Goal: Obtain resource: Download file/media

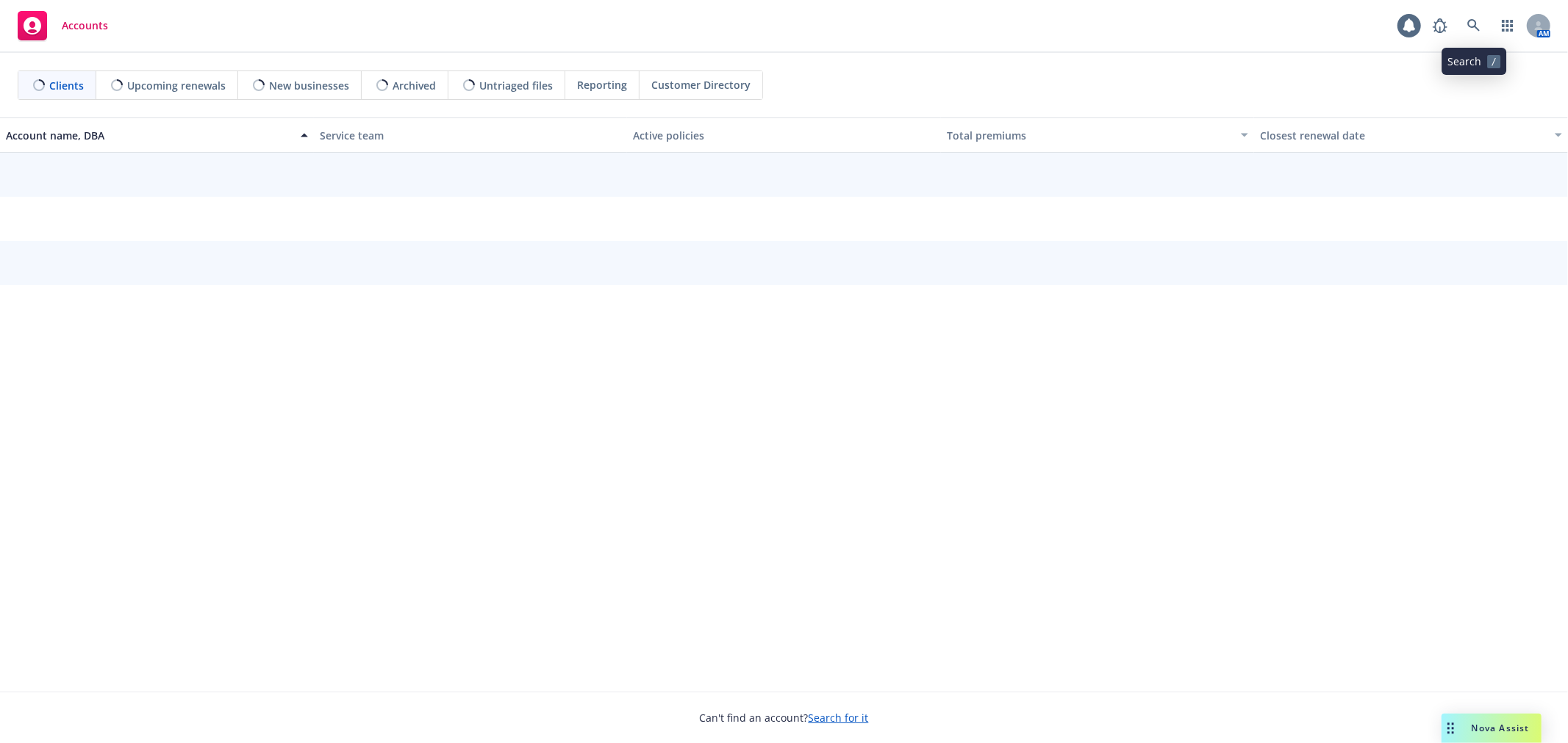
click at [1473, 33] on link at bounding box center [1474, 26] width 30 height 30
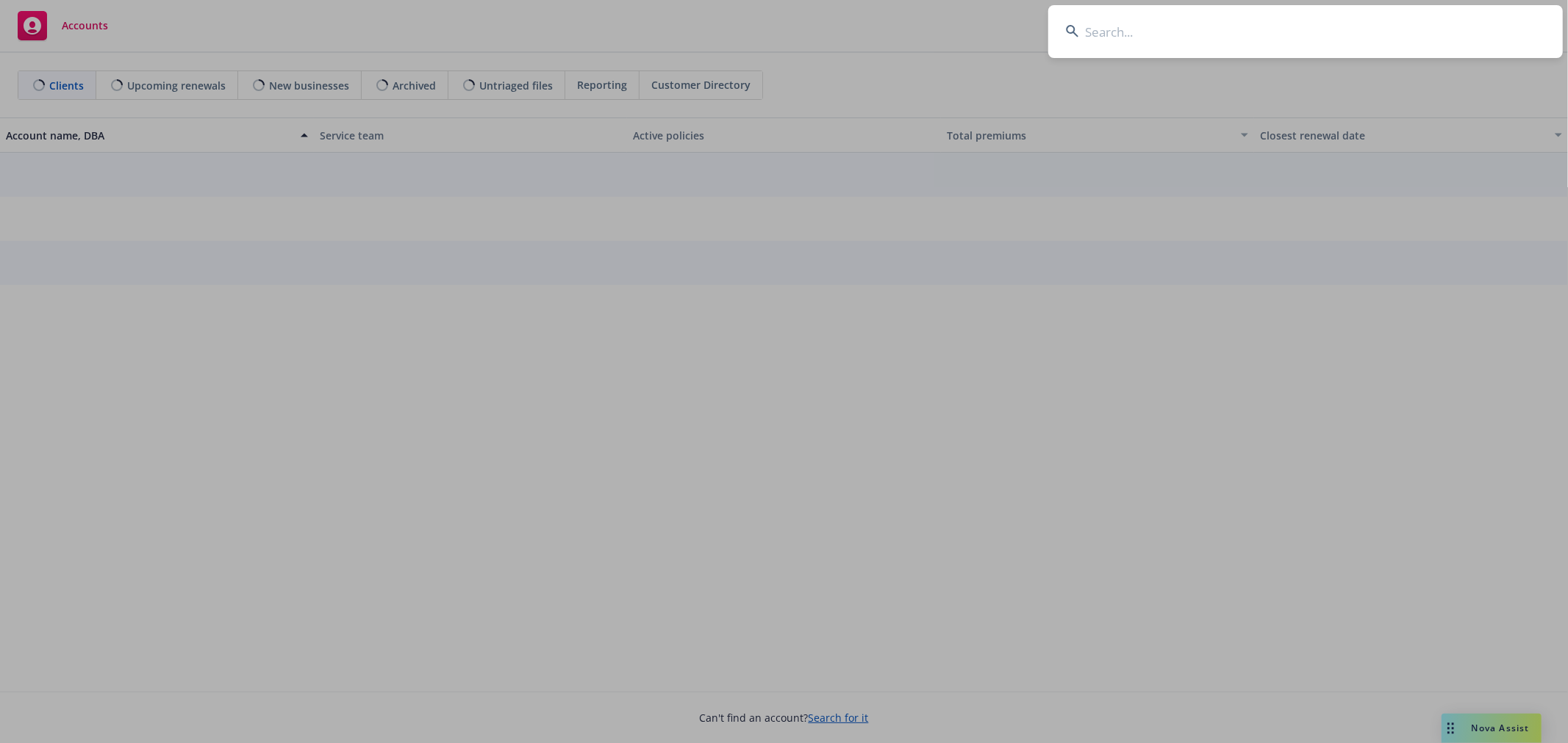
click at [1413, 46] on input at bounding box center [1306, 31] width 515 height 52
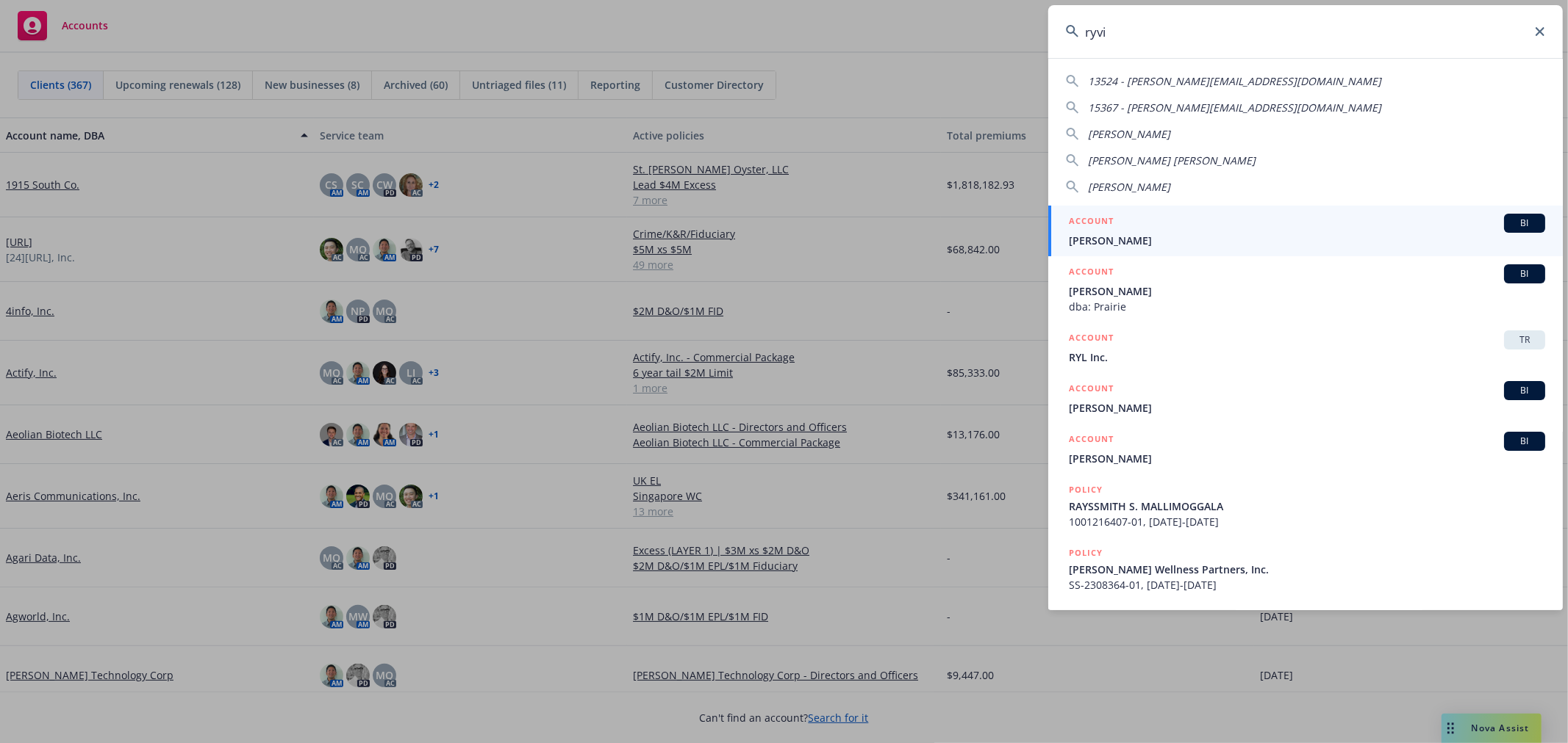
type input "ryvid"
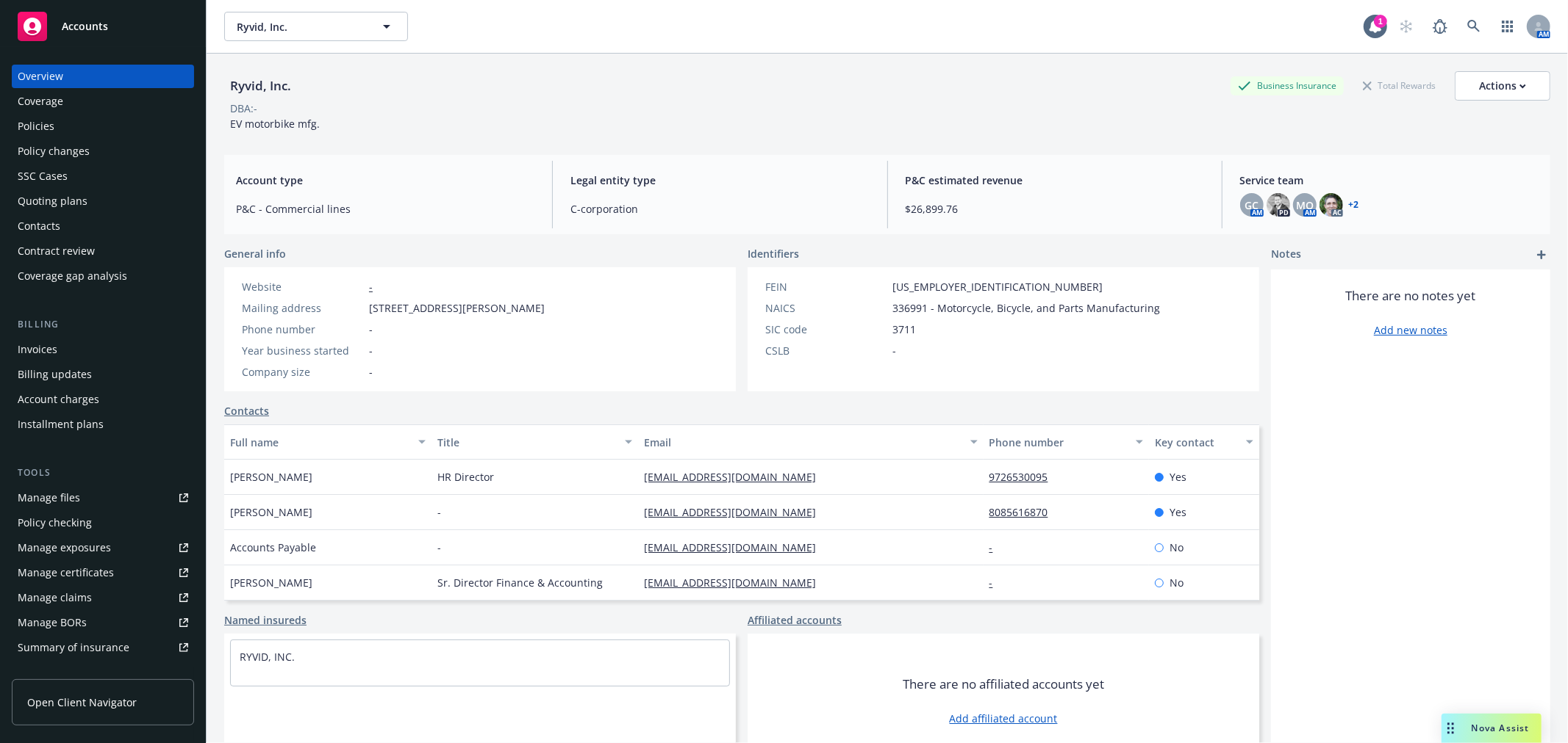
click at [18, 123] on div "Policies" at bounding box center [36, 127] width 37 height 24
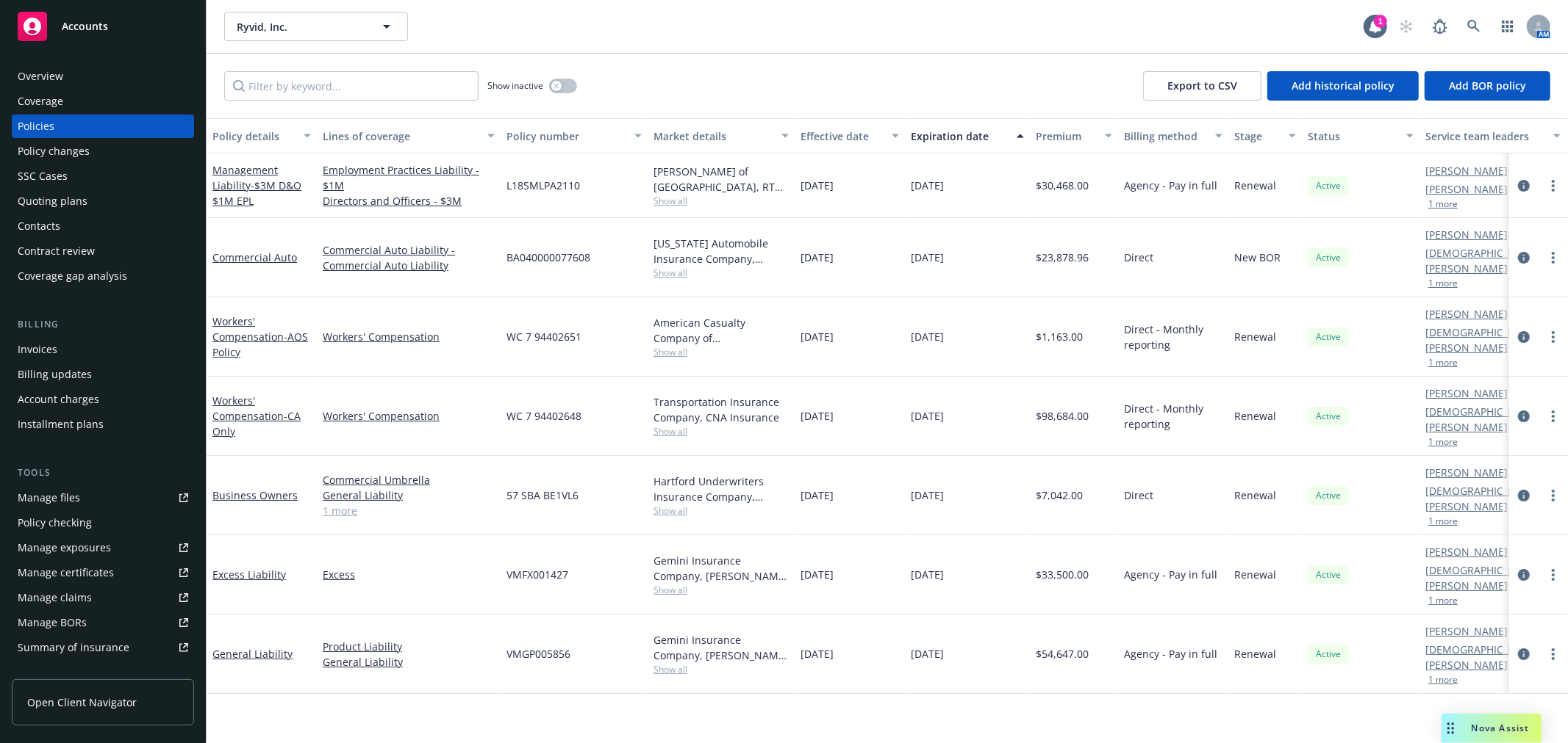
click at [74, 200] on div "Quoting plans" at bounding box center [52, 202] width 70 height 24
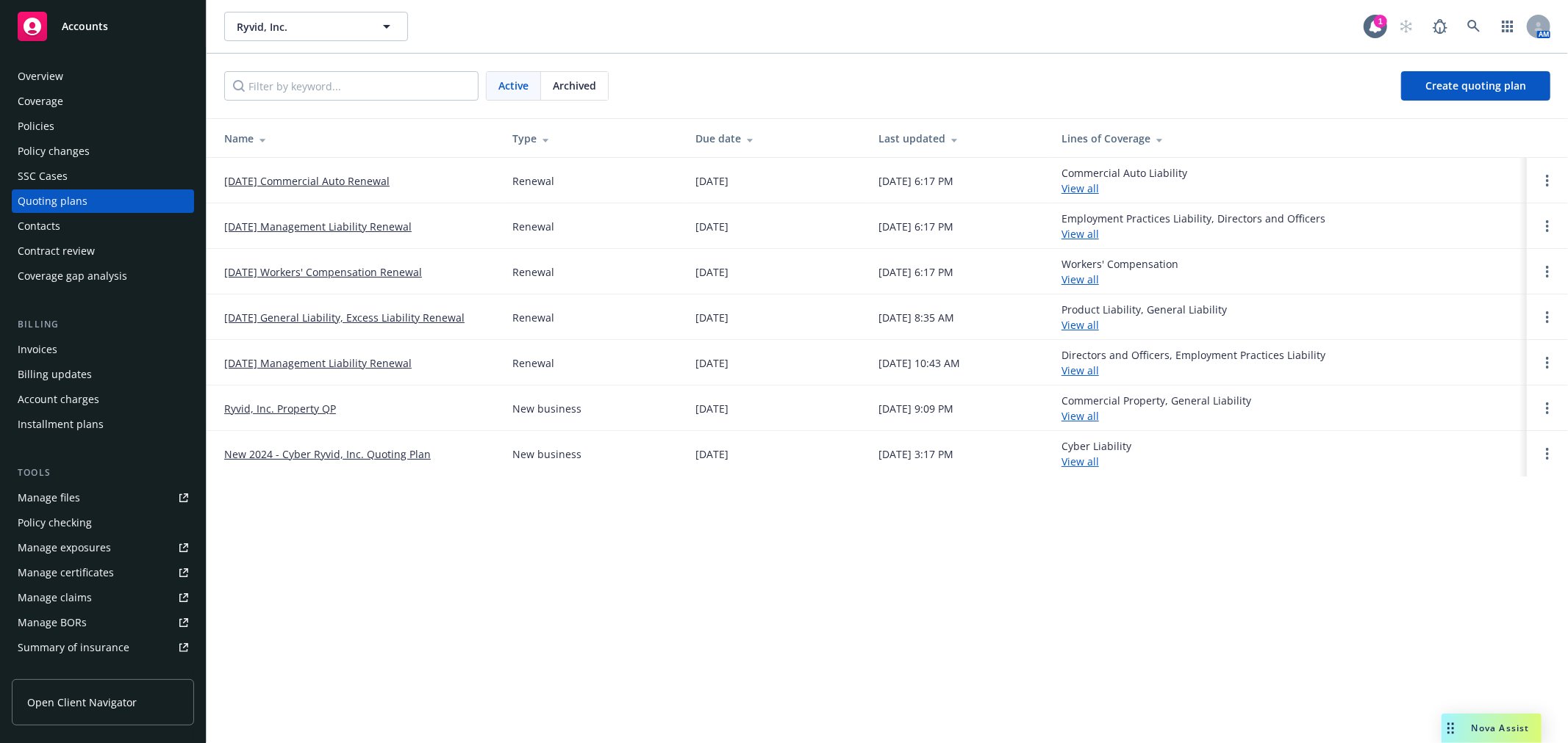
click at [575, 96] on div "Archived" at bounding box center [574, 86] width 67 height 28
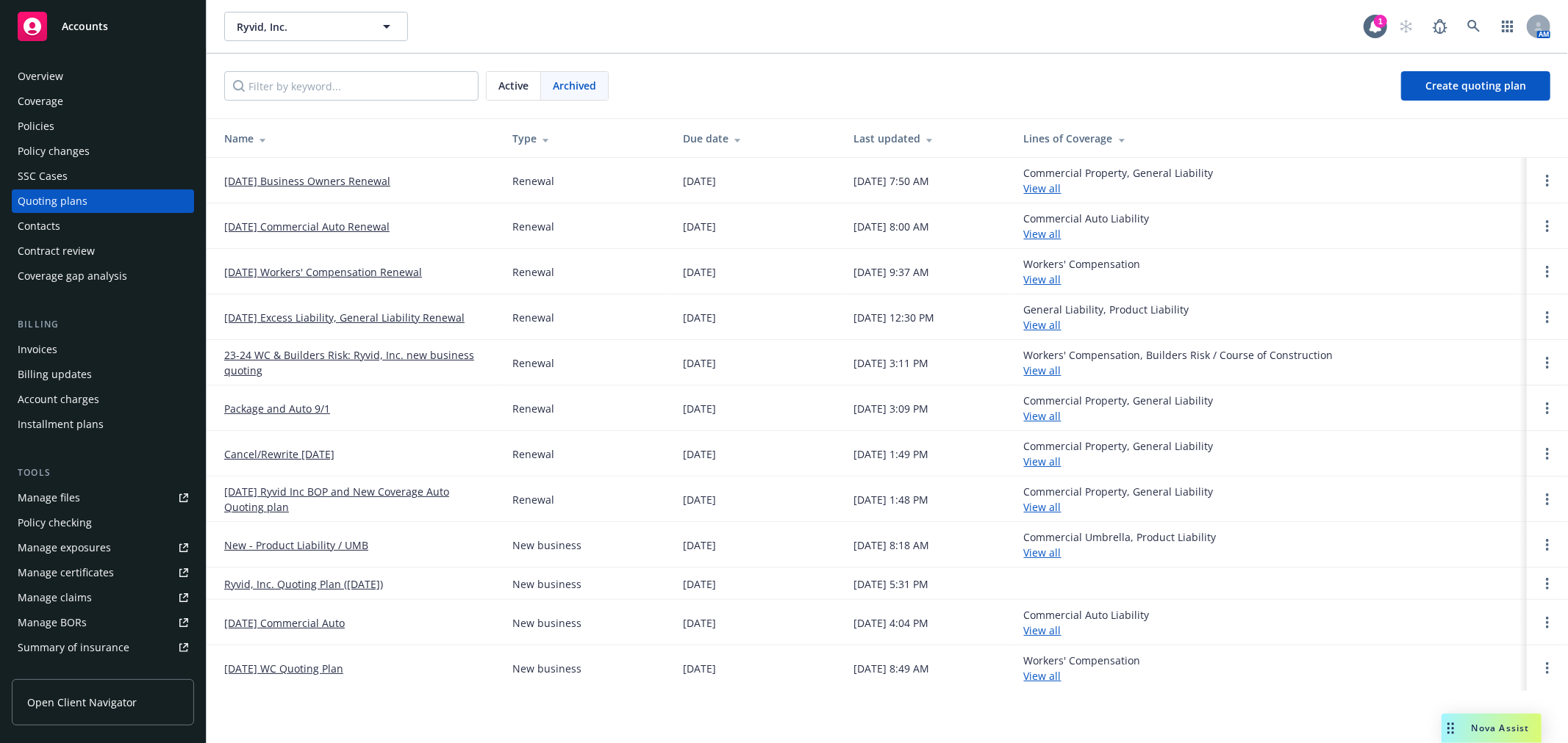
click at [41, 131] on div "Policies" at bounding box center [36, 127] width 37 height 24
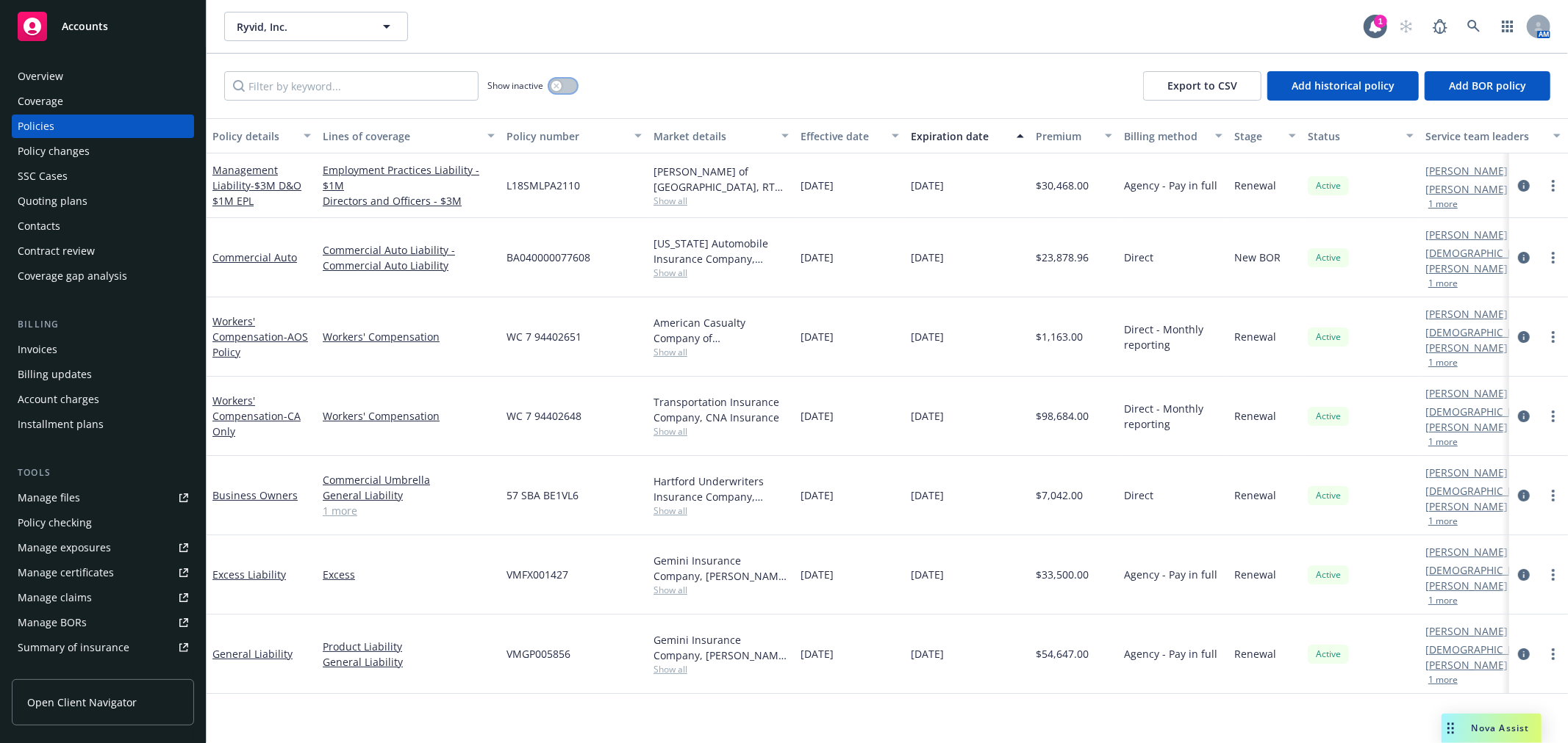
click at [572, 84] on button "button" at bounding box center [563, 85] width 28 height 15
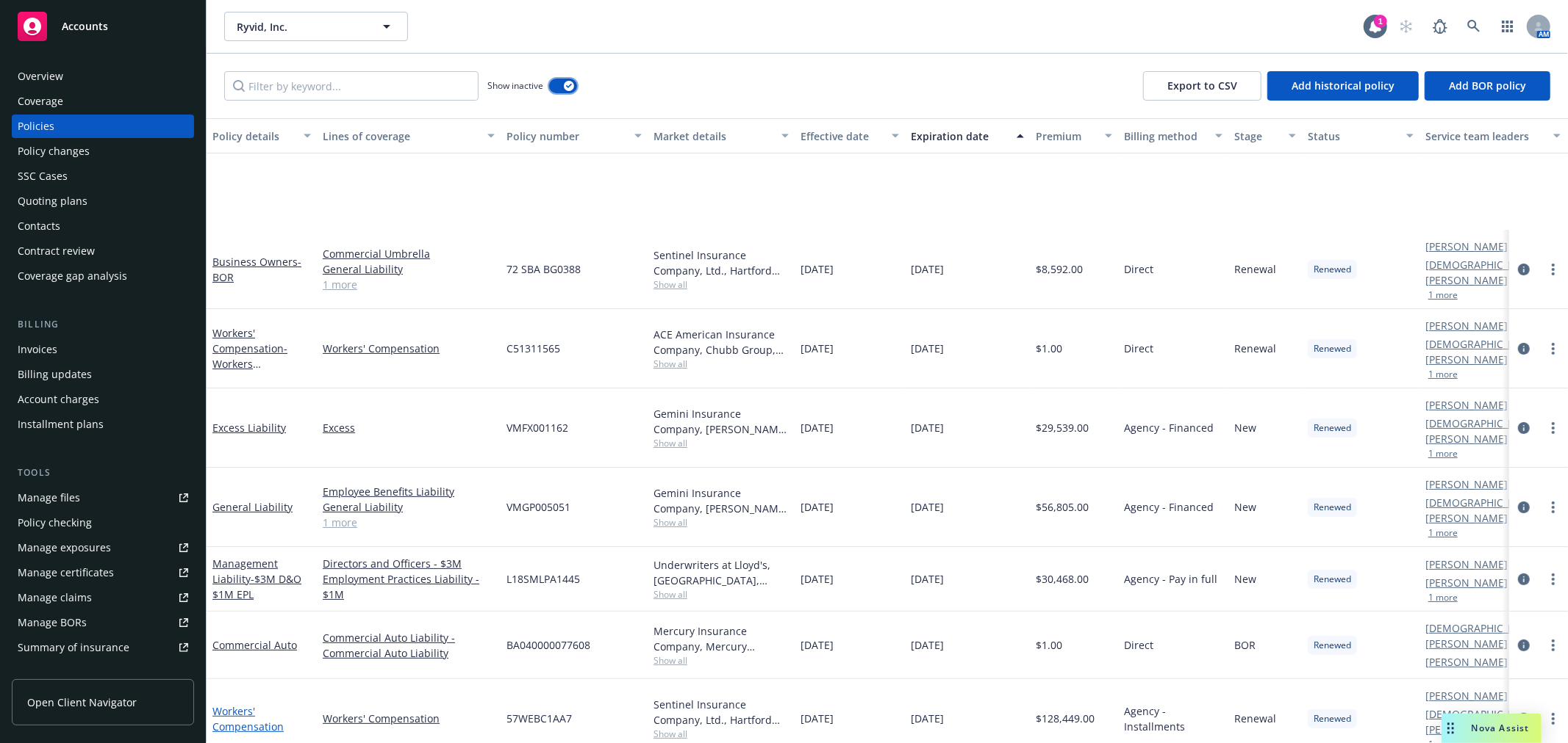
scroll to position [326, 0]
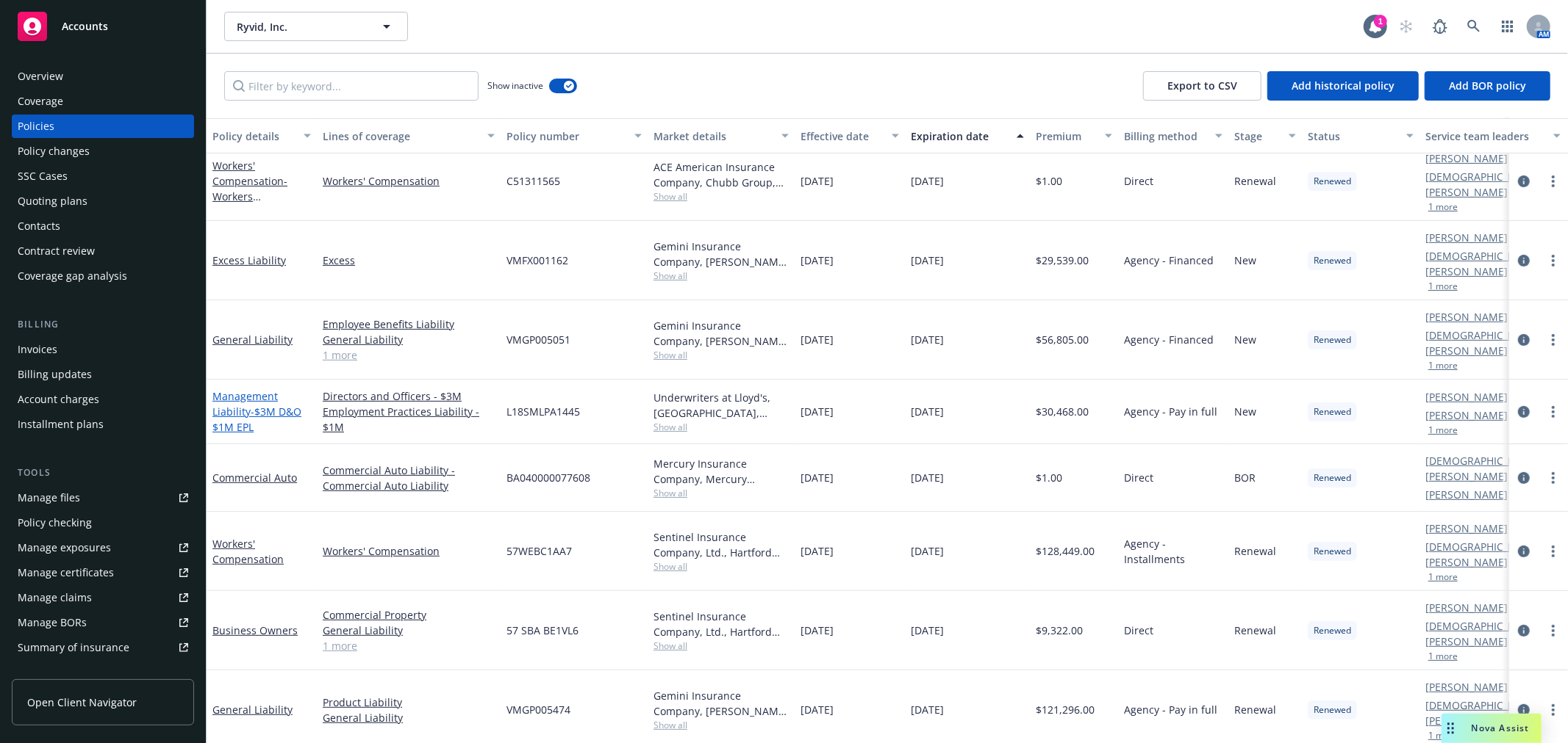
click at [246, 390] on link "Management Liability - $3M D&O $1M EPL" at bounding box center [257, 412] width 89 height 45
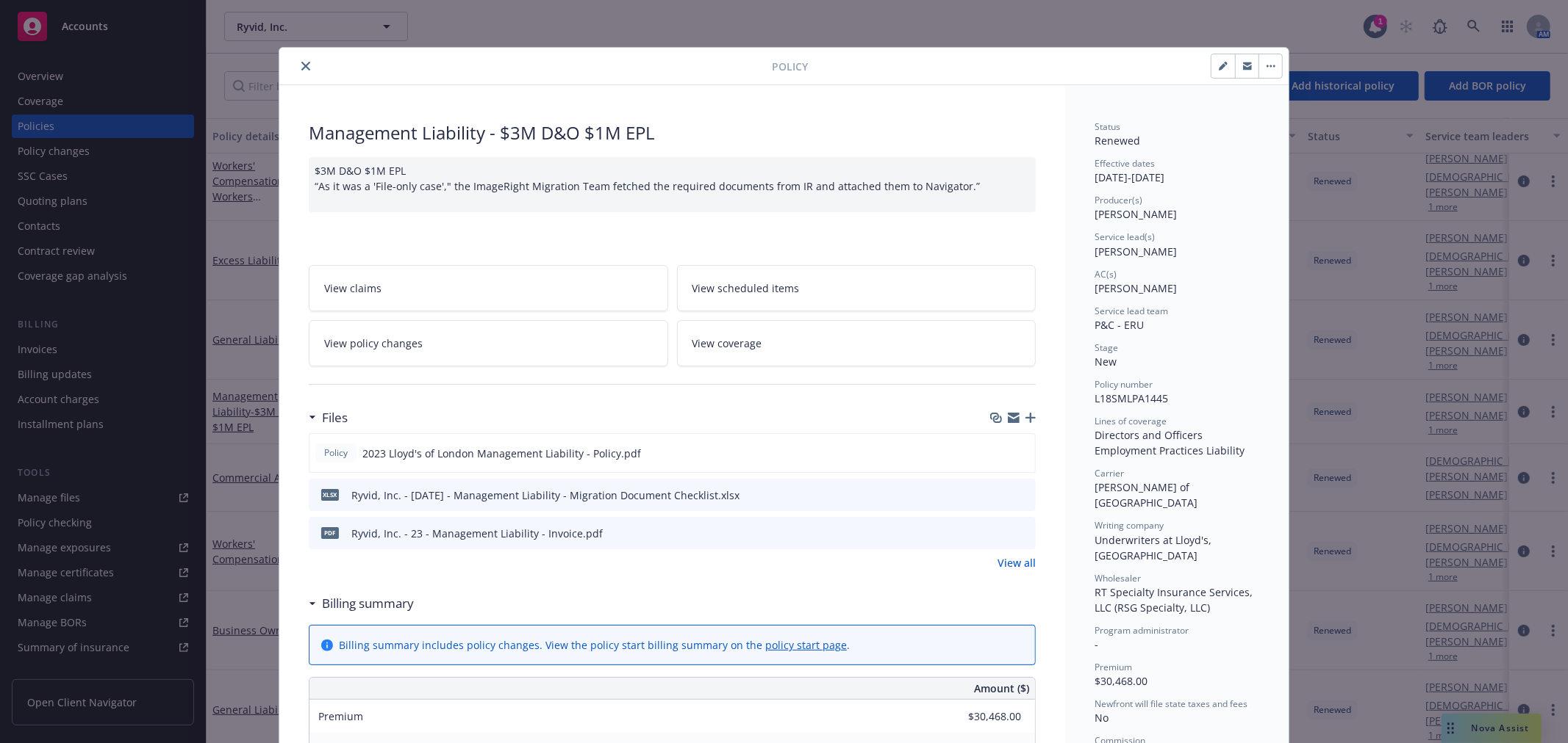
click at [993, 494] on icon "download file" at bounding box center [998, 495] width 12 height 12
click at [1012, 569] on link "View all" at bounding box center [1017, 563] width 39 height 16
